Goal: Transaction & Acquisition: Download file/media

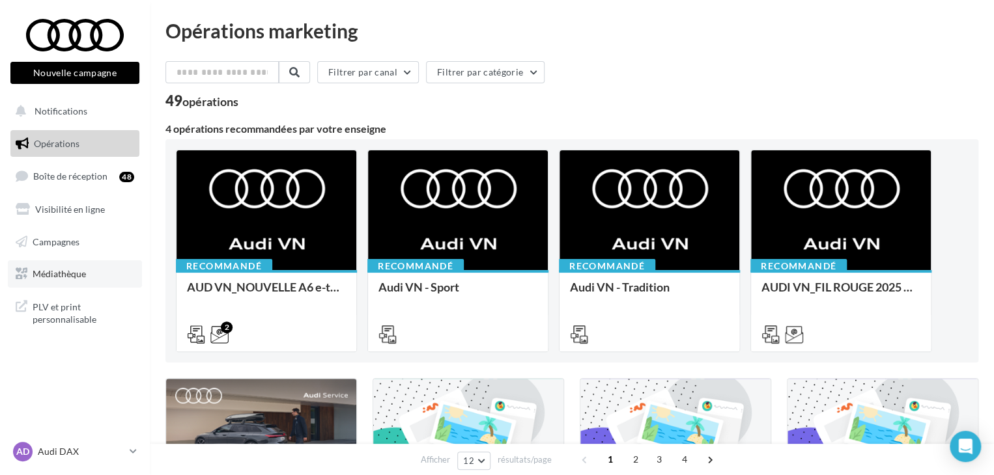
click at [34, 273] on span "Médiathèque" at bounding box center [59, 273] width 53 height 11
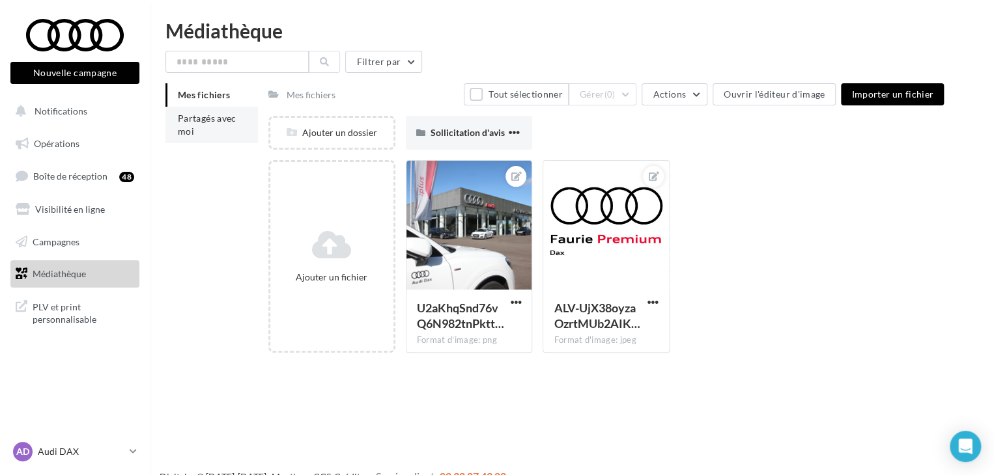
click at [201, 116] on span "Partagés avec moi" at bounding box center [207, 125] width 59 height 24
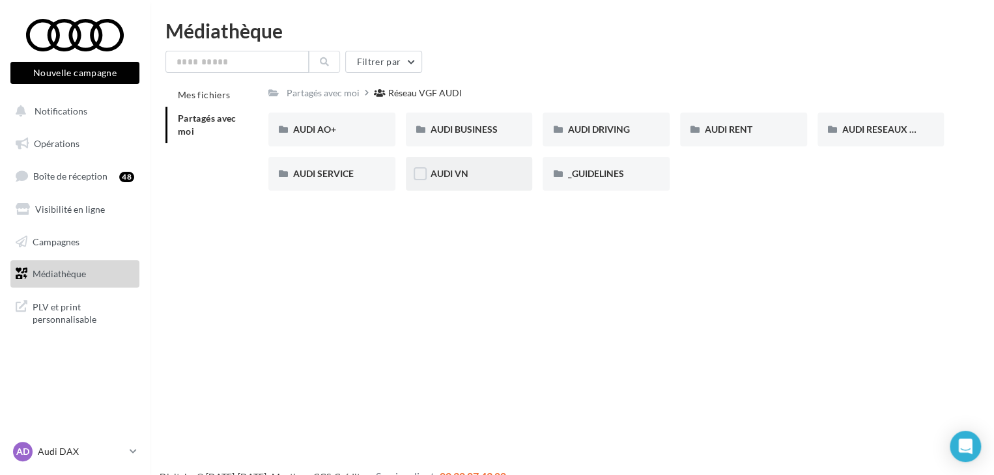
click at [478, 172] on div "AUDI VN" at bounding box center [468, 173] width 77 height 13
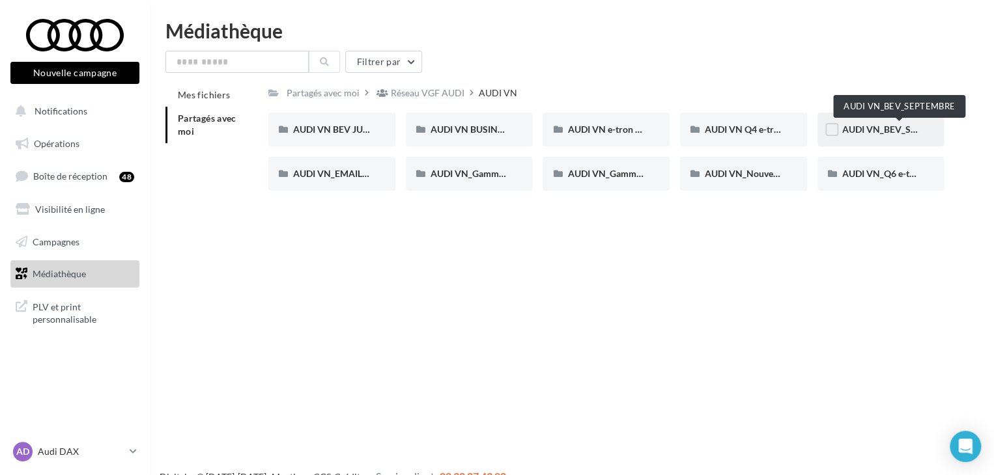
click at [884, 135] on span "AUDI VN_BEV_SEPTEMBRE" at bounding box center [899, 129] width 115 height 11
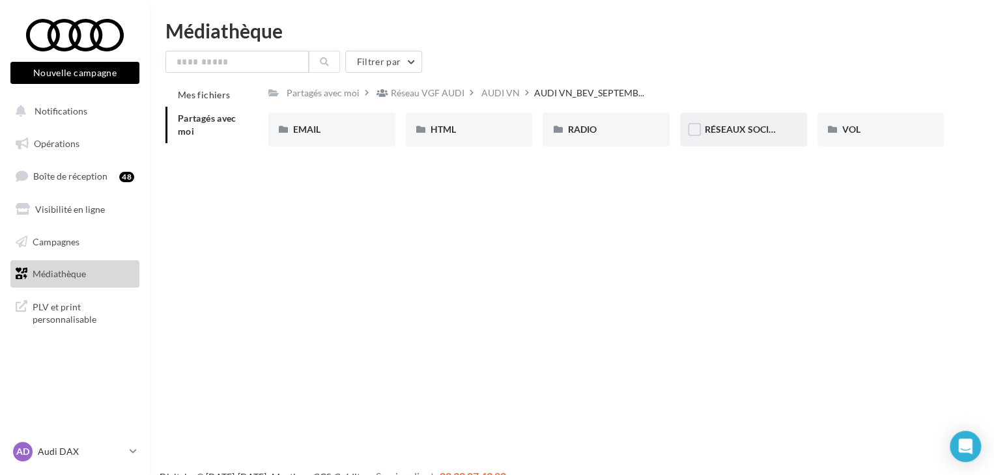
click at [771, 141] on div "RÉSEAUX SOCIAUX" at bounding box center [743, 130] width 127 height 34
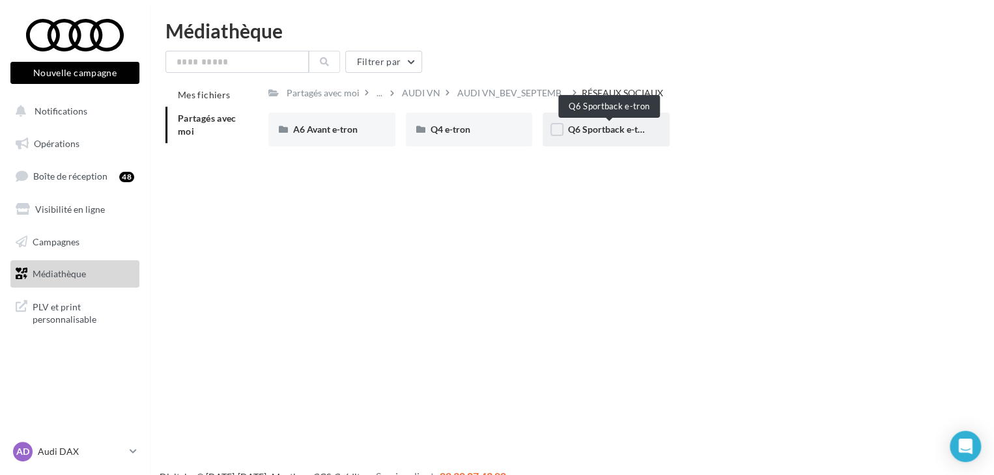
click at [587, 133] on span "Q6 Sportback e-tron" at bounding box center [609, 129] width 84 height 11
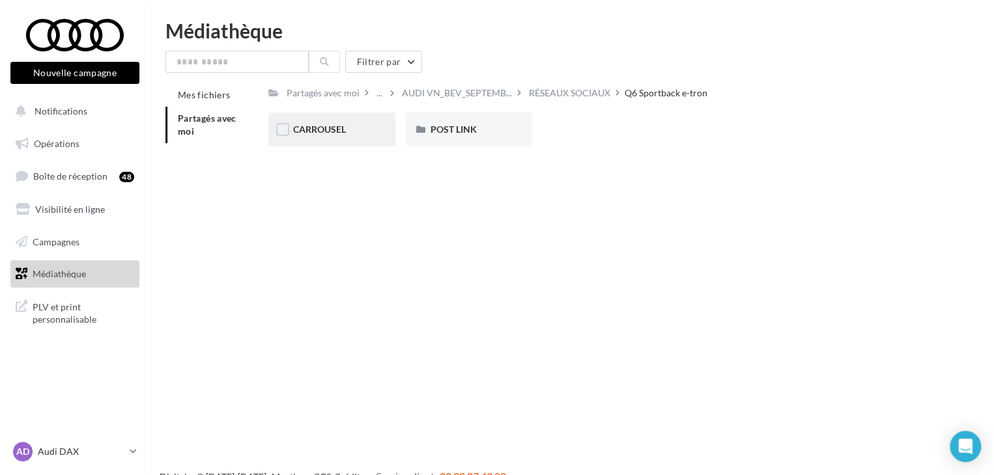
click at [339, 140] on div "CARROUSEL" at bounding box center [331, 130] width 127 height 34
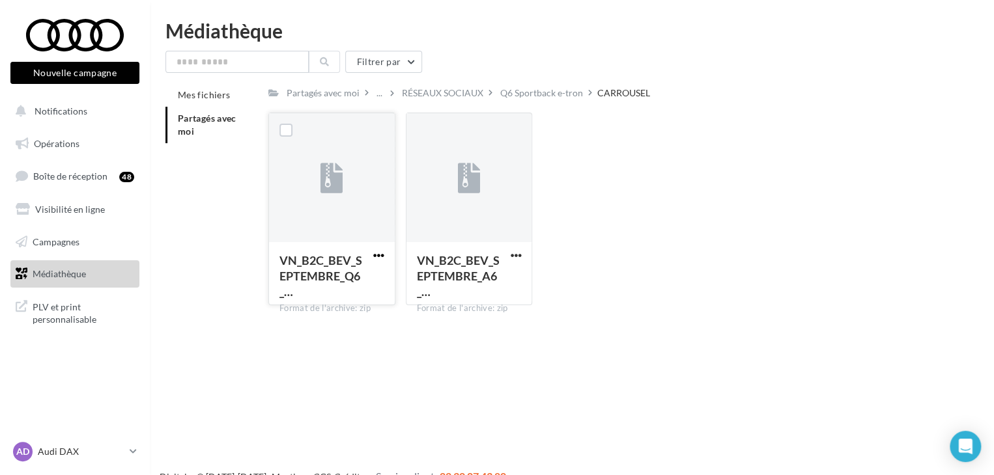
click at [378, 255] on span "button" at bounding box center [378, 255] width 11 height 11
click at [307, 282] on button "Télécharger" at bounding box center [322, 281] width 130 height 34
click at [503, 89] on div "Q6 Sportback e-tron" at bounding box center [541, 93] width 83 height 13
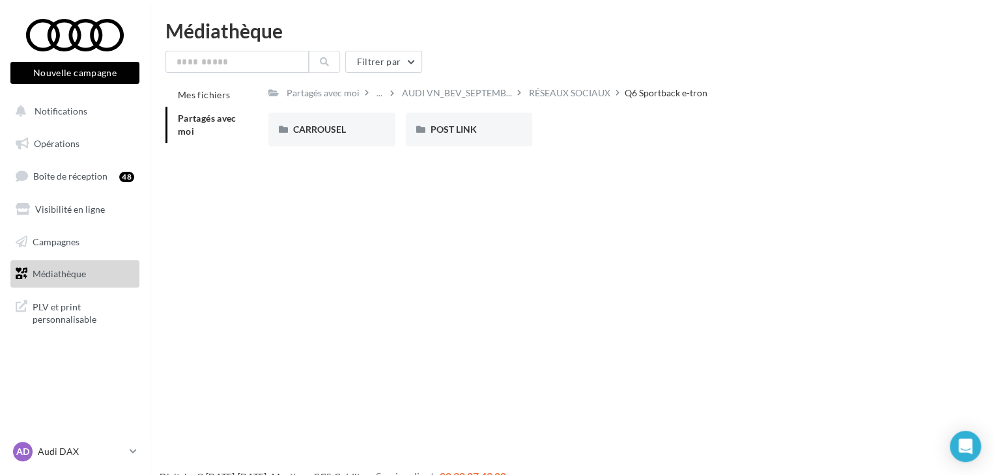
click at [552, 82] on div "Filtrer par Mes fichiers Partagés avec moi Partagés avec moi ... AUDI VN_BEV_SE…" at bounding box center [571, 107] width 813 height 113
click at [551, 90] on div "RÉSEAUX SOCIAUX" at bounding box center [569, 93] width 81 height 13
click at [479, 132] on div "Q4 e-tron" at bounding box center [468, 129] width 77 height 13
click at [332, 135] on div "CARROUSEL" at bounding box center [331, 129] width 77 height 13
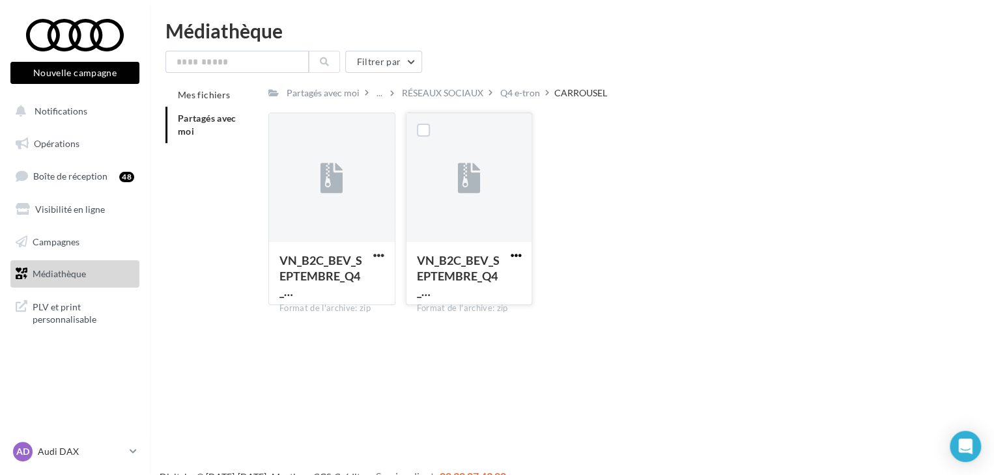
click at [518, 255] on span "button" at bounding box center [515, 255] width 11 height 11
click at [435, 284] on button "Télécharger" at bounding box center [458, 281] width 130 height 34
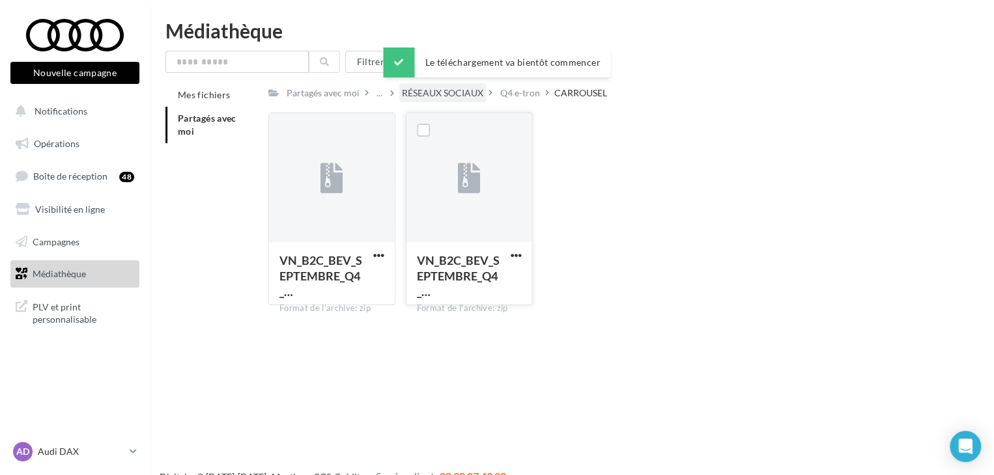
click at [452, 97] on div "RÉSEAUX SOCIAUX" at bounding box center [442, 93] width 81 height 13
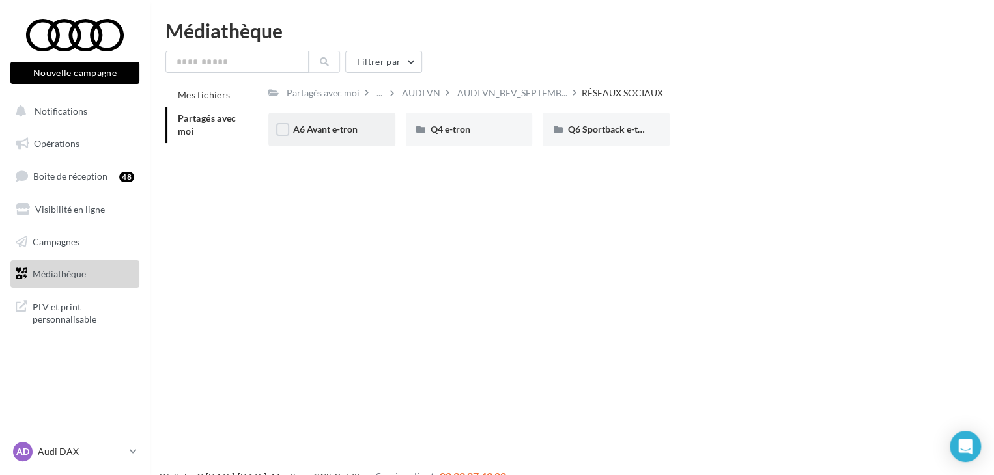
click at [323, 137] on div "A6 Avant e-tron" at bounding box center [331, 130] width 127 height 34
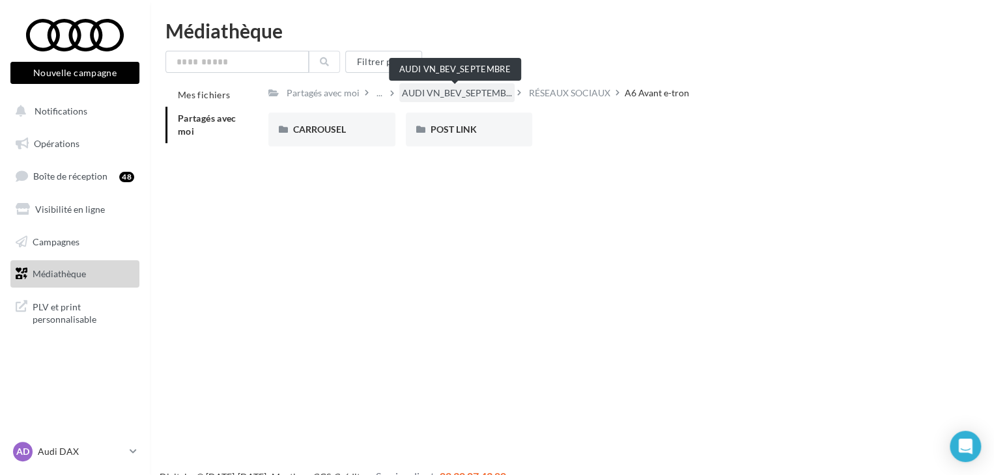
click at [479, 92] on span "AUDI VN_BEV_SEPTEMB..." at bounding box center [457, 93] width 110 height 13
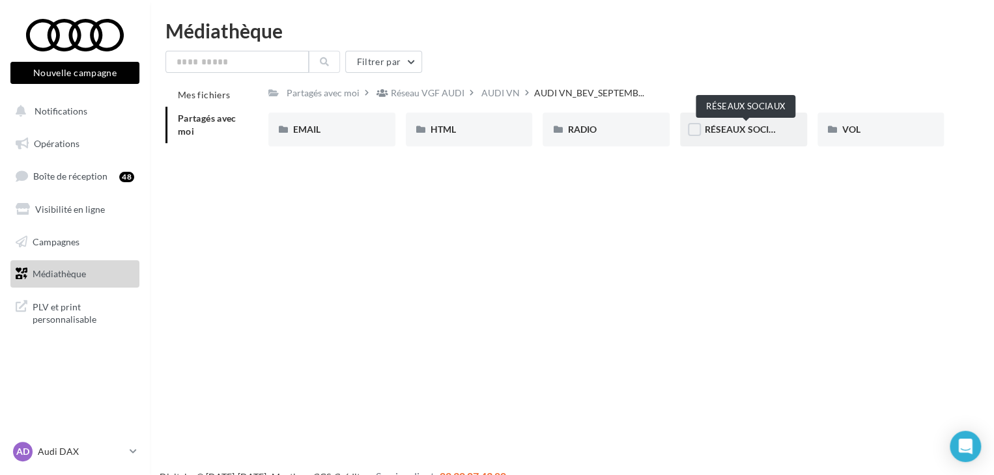
click at [746, 131] on span "RÉSEAUX SOCIAUX" at bounding box center [746, 129] width 83 height 11
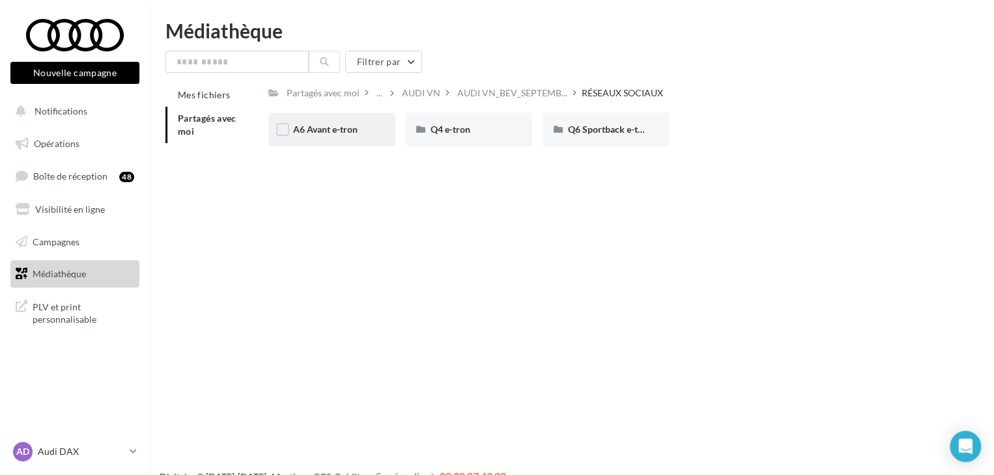
click at [291, 120] on div "A6 Avant e-tron" at bounding box center [331, 130] width 127 height 34
click at [313, 121] on div "CARROUSEL" at bounding box center [331, 130] width 127 height 34
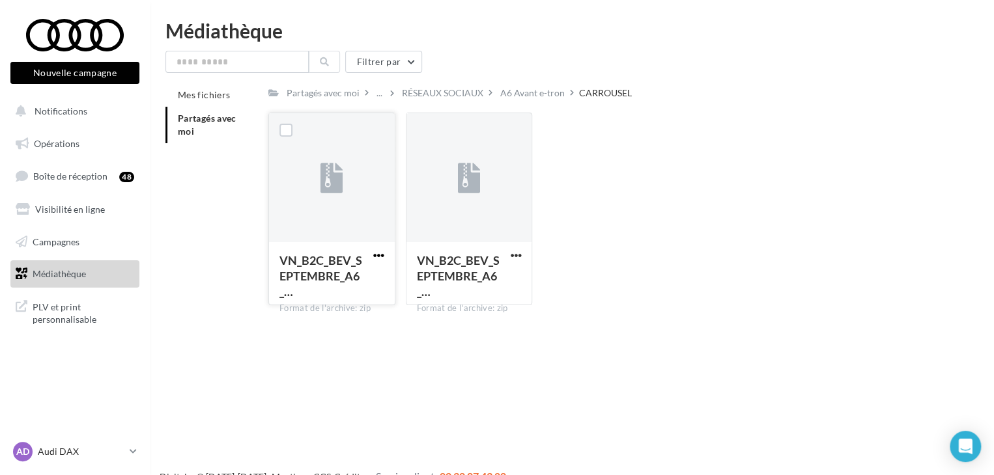
click at [374, 250] on span "button" at bounding box center [378, 255] width 11 height 11
drag, startPoint x: 340, startPoint y: 287, endPoint x: 344, endPoint y: 277, distance: 10.5
click at [340, 287] on button "Télécharger" at bounding box center [322, 281] width 130 height 34
